Goal: Task Accomplishment & Management: Use online tool/utility

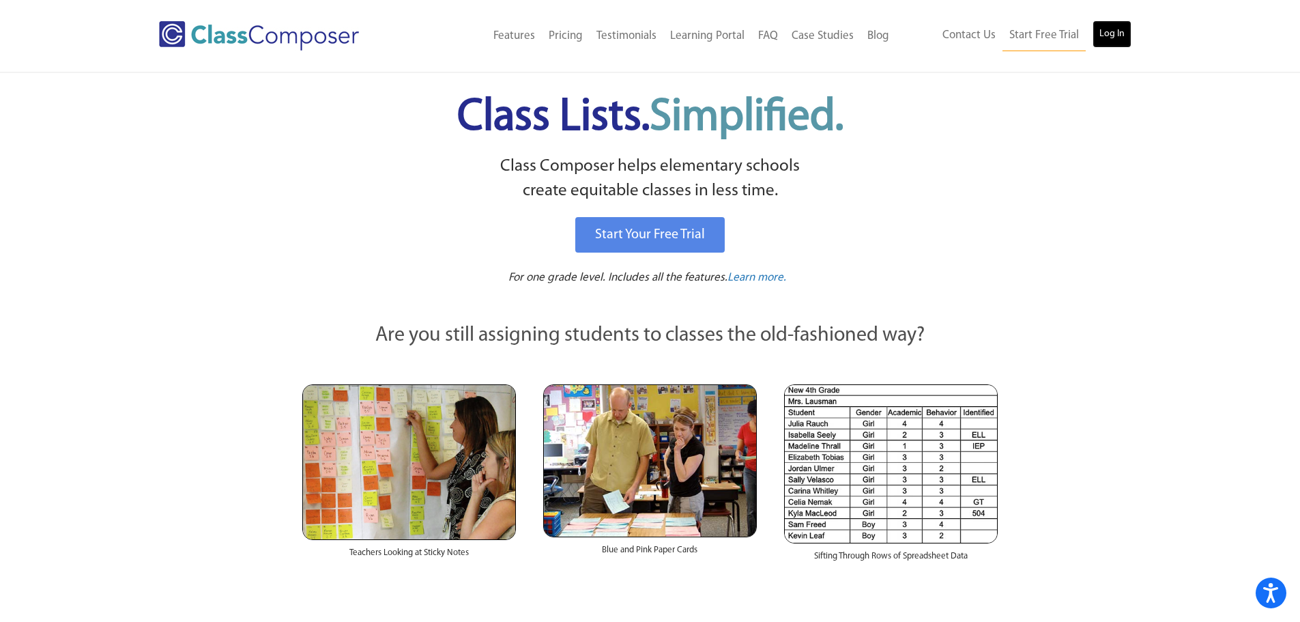
click at [1109, 28] on link "Log In" at bounding box center [1111, 33] width 39 height 27
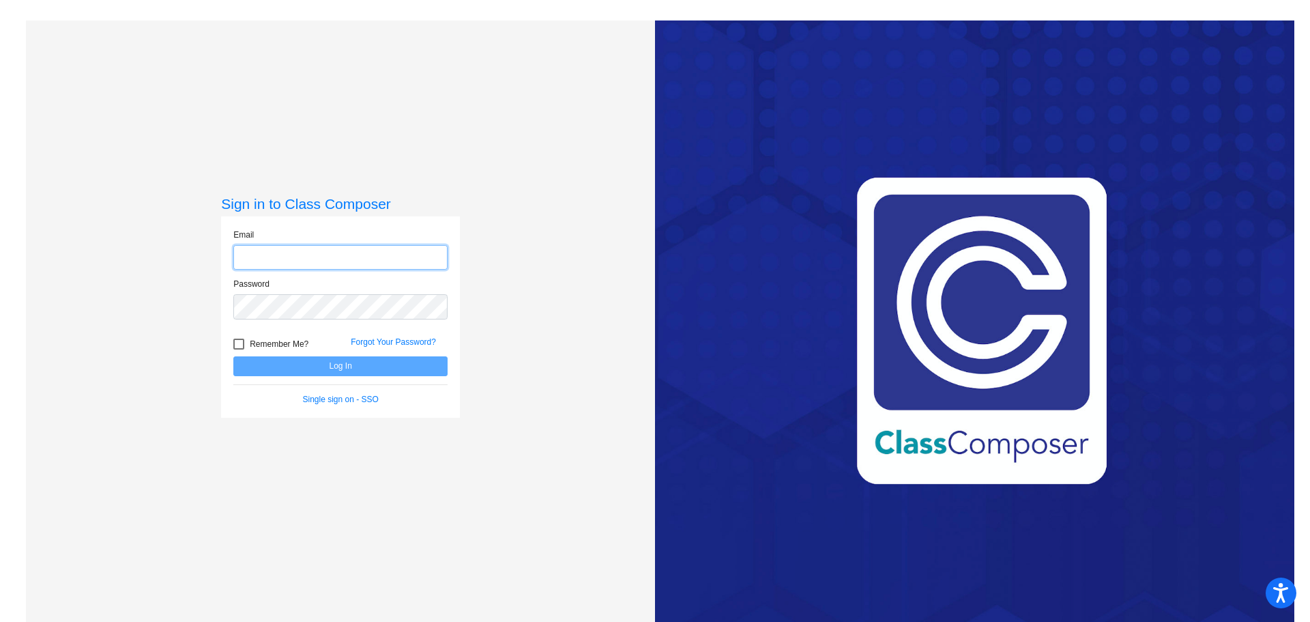
type input "jwhitesell@psdschools.org"
click at [329, 361] on button "Log In" at bounding box center [340, 366] width 214 height 20
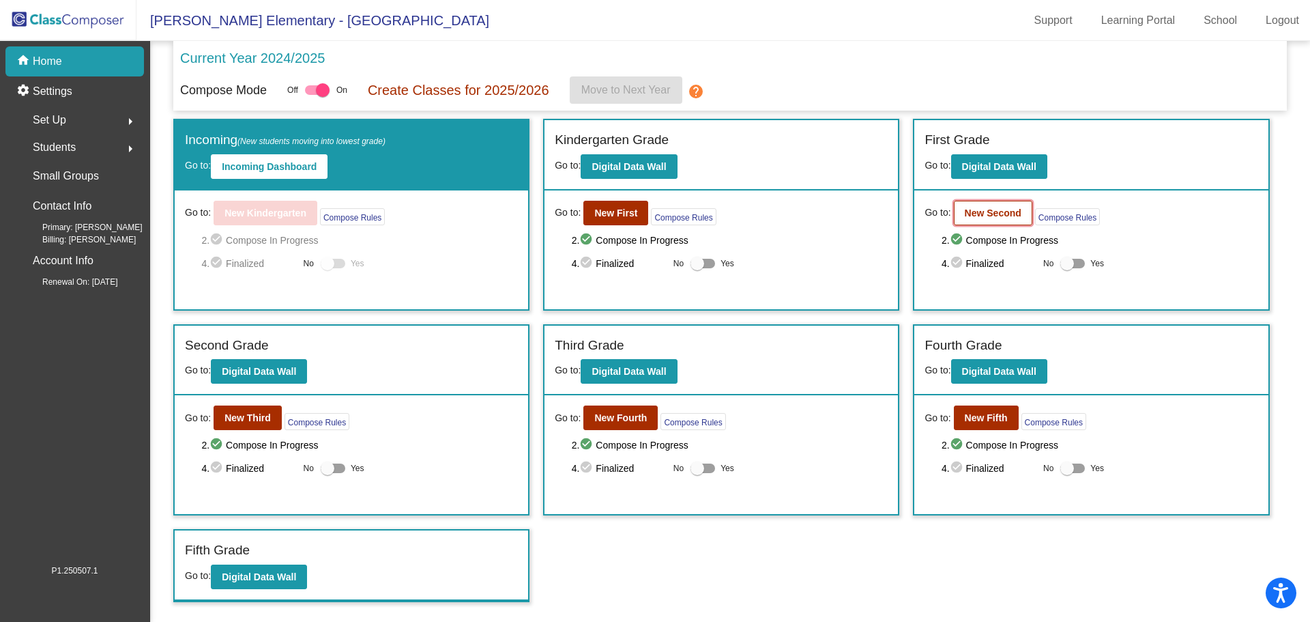
click at [990, 216] on b "New Second" at bounding box center [993, 212] width 57 height 11
